Goal: Find specific page/section: Find specific page/section

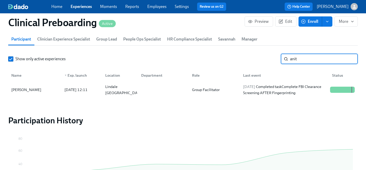
scroll to position [575, 0]
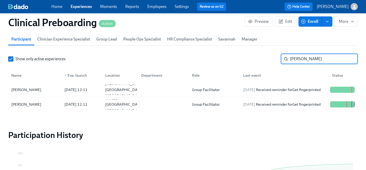
scroll to position [0, 6533]
click at [25, 105] on div "[PERSON_NAME]" at bounding box center [26, 104] width 34 height 6
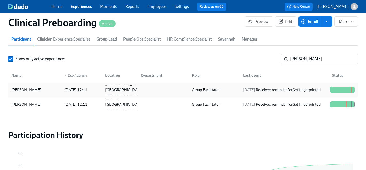
click at [28, 90] on div "[PERSON_NAME]" at bounding box center [26, 90] width 34 height 6
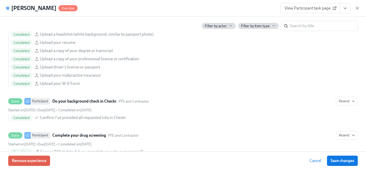
scroll to position [664, 0]
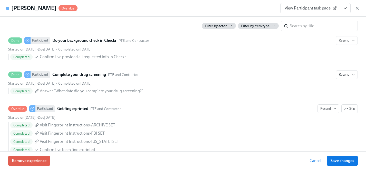
click at [350, 157] on span "Skip" at bounding box center [349, 159] width 11 height 5
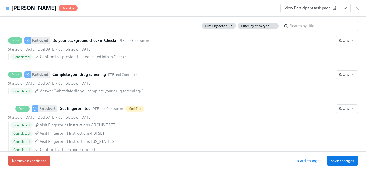
scroll to position [689, 0]
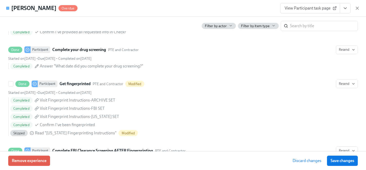
click at [341, 160] on span "Save changes" at bounding box center [342, 160] width 24 height 5
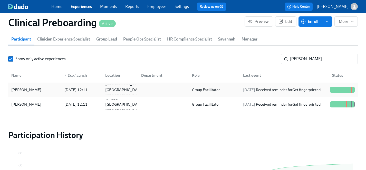
click at [43, 87] on div "[PERSON_NAME]" at bounding box center [26, 90] width 34 height 6
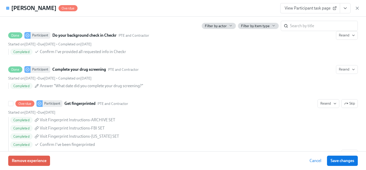
scroll to position [693, 0]
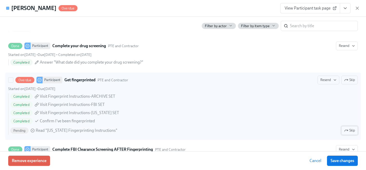
click at [351, 129] on span "Skip" at bounding box center [349, 130] width 11 height 5
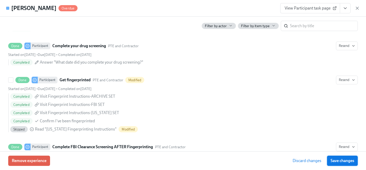
click at [343, 163] on span "Save changes" at bounding box center [342, 160] width 24 height 5
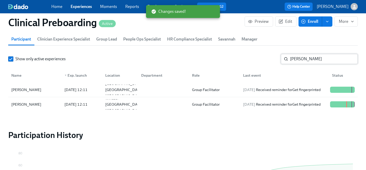
click at [303, 57] on input "[PERSON_NAME]" at bounding box center [324, 59] width 68 height 10
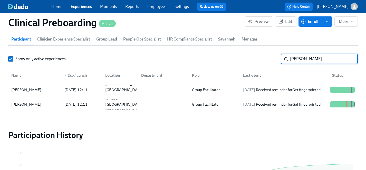
drag, startPoint x: 303, startPoint y: 57, endPoint x: 248, endPoint y: 57, distance: 55.1
click at [248, 57] on div "Show only active experiences [PERSON_NAME]" at bounding box center [182, 59] width 349 height 10
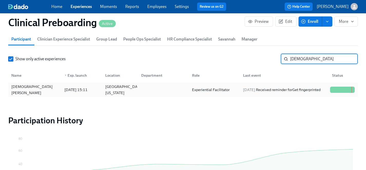
type input "[DEMOGRAPHIC_DATA]"
click at [29, 90] on div "[DEMOGRAPHIC_DATA][PERSON_NAME]" at bounding box center [34, 90] width 51 height 12
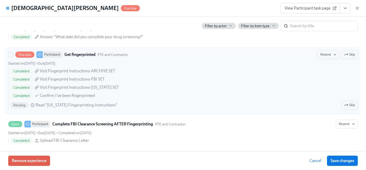
scroll to position [700, 0]
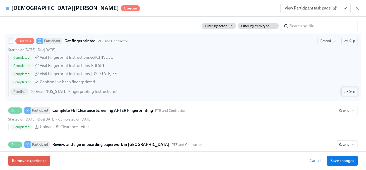
click at [347, 90] on icon "button" at bounding box center [346, 91] width 4 height 4
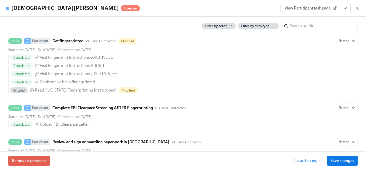
click at [347, 161] on span "Save changes" at bounding box center [342, 160] width 24 height 5
